Goal: Use online tool/utility: Use online tool/utility

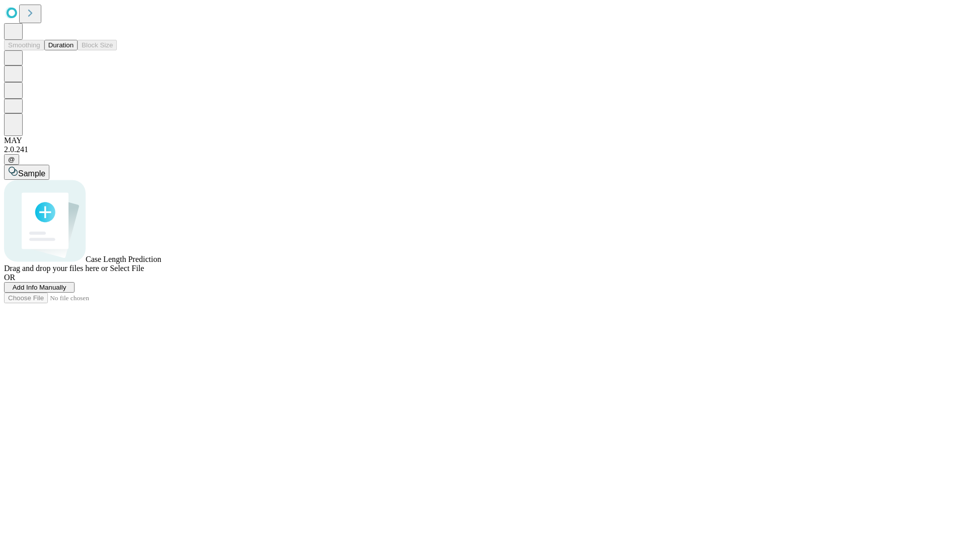
click at [74, 50] on button "Duration" at bounding box center [60, 45] width 33 height 11
click at [67, 291] on span "Add Info Manually" at bounding box center [40, 288] width 54 height 8
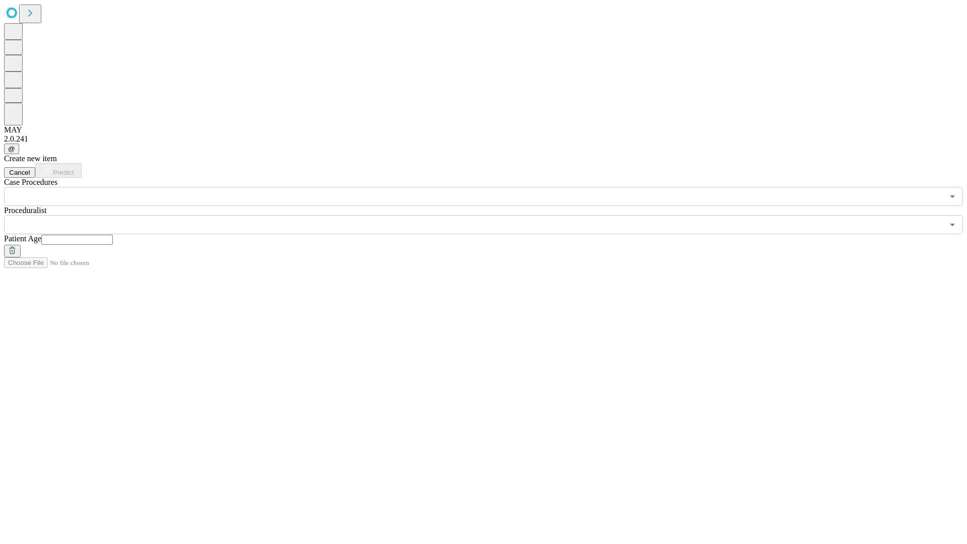
click at [113, 235] on input "text" at bounding box center [77, 240] width 72 height 10
type input "**"
click at [491, 215] on input "text" at bounding box center [474, 224] width 940 height 19
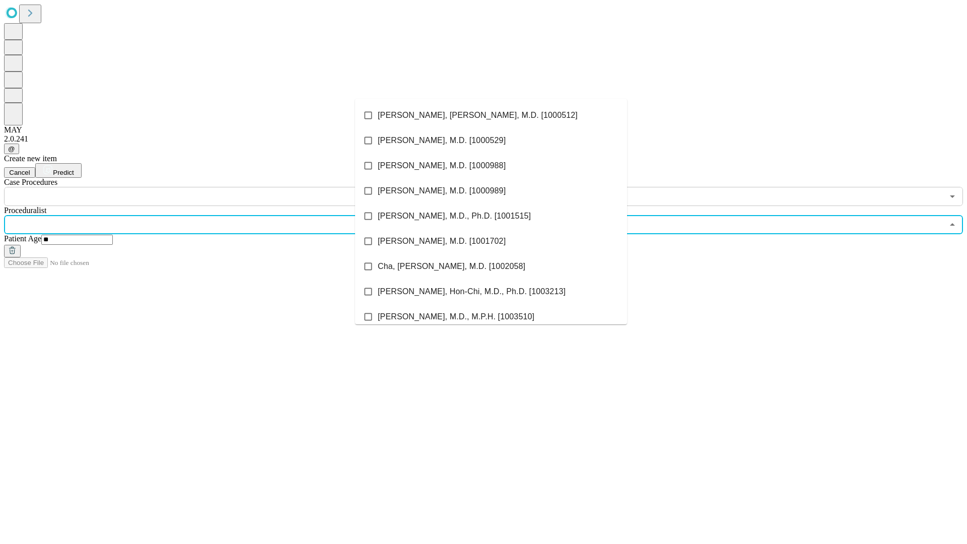
click at [491, 115] on li "[PERSON_NAME], [PERSON_NAME], M.D. [1000512]" at bounding box center [491, 115] width 272 height 25
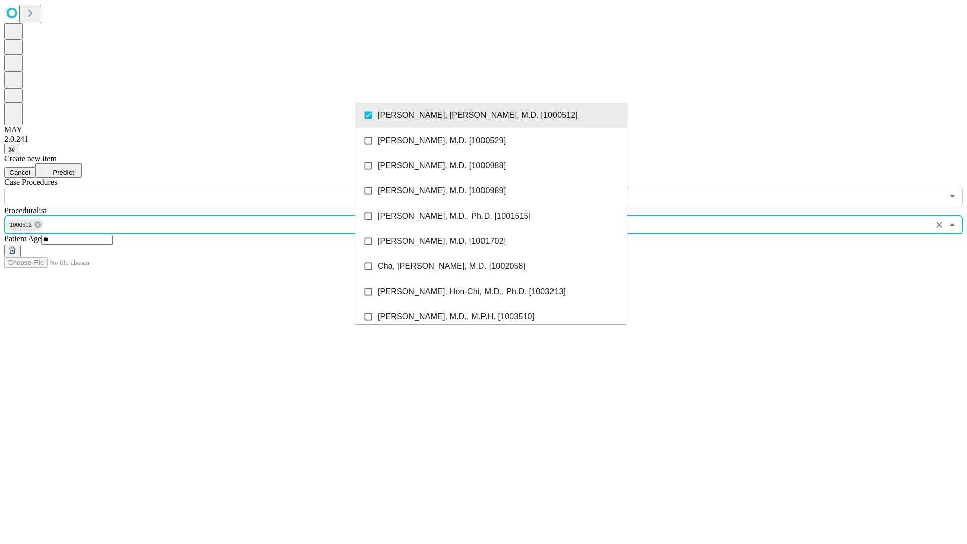
click at [212, 187] on input "text" at bounding box center [474, 196] width 940 height 19
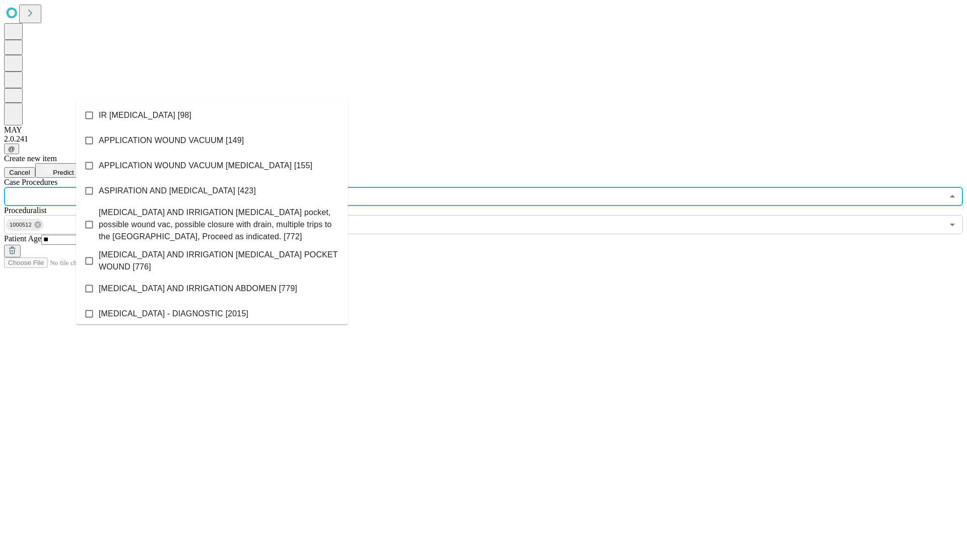
click at [212, 115] on li "IR [MEDICAL_DATA] [98]" at bounding box center [212, 115] width 272 height 25
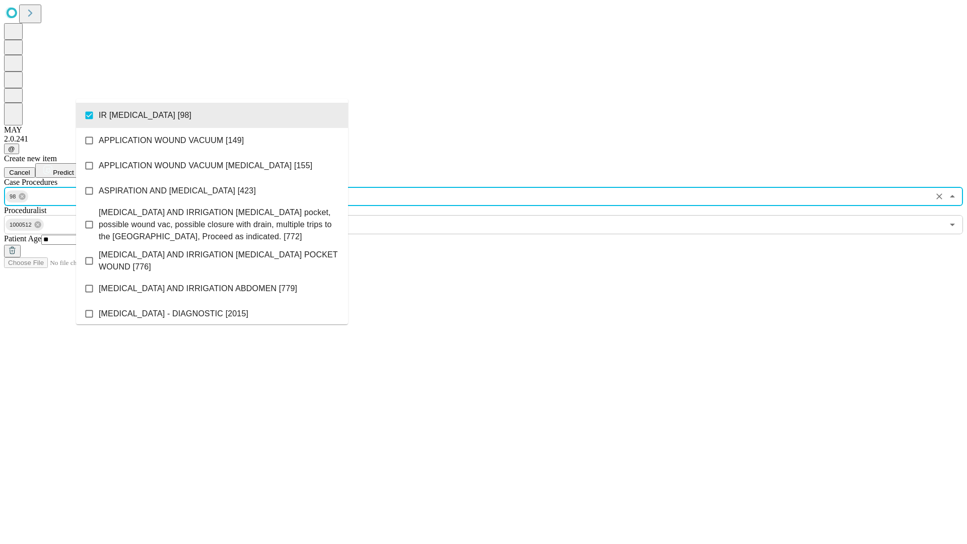
click at [74, 169] on span "Predict" at bounding box center [63, 173] width 21 height 8
